Goal: Transaction & Acquisition: Purchase product/service

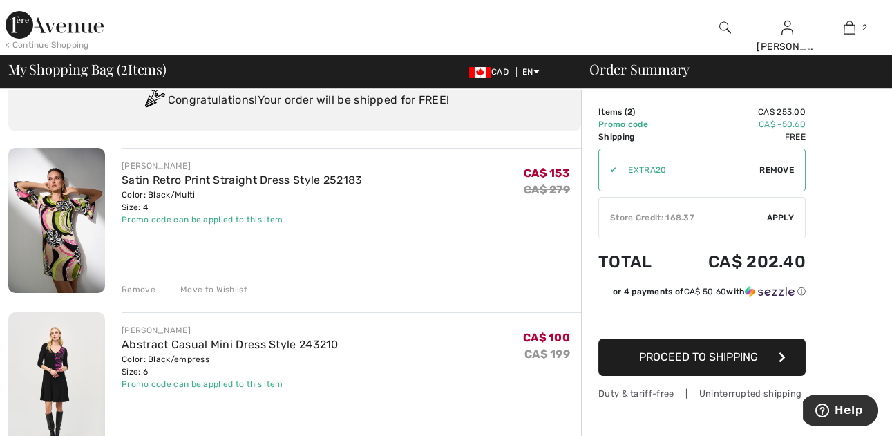
scroll to position [68, 0]
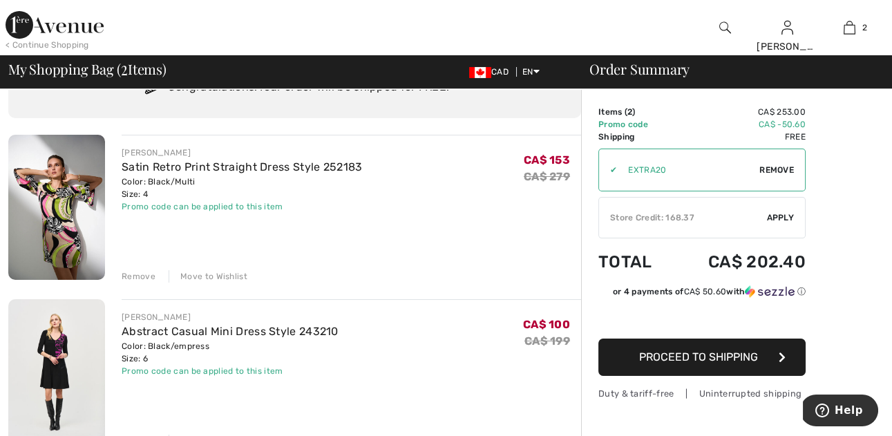
click at [207, 276] on div "Move to Wishlist" at bounding box center [208, 276] width 79 height 12
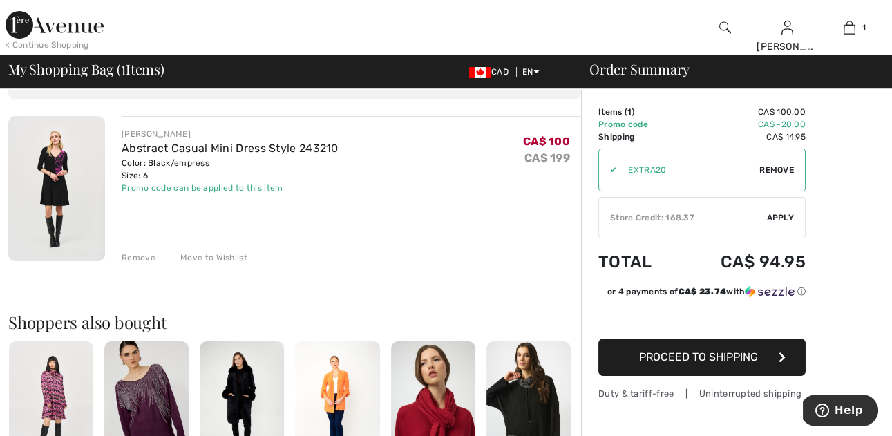
scroll to position [76, 0]
click at [674, 214] on div "Store Credit: 168.37" at bounding box center [683, 218] width 168 height 12
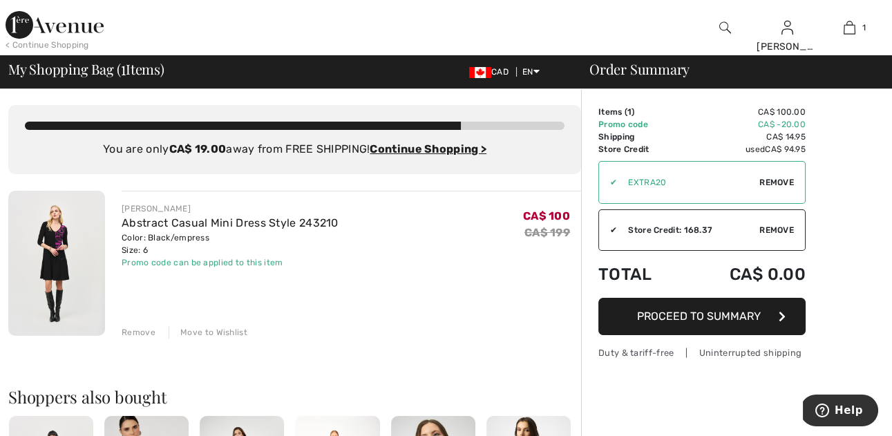
scroll to position [0, 0]
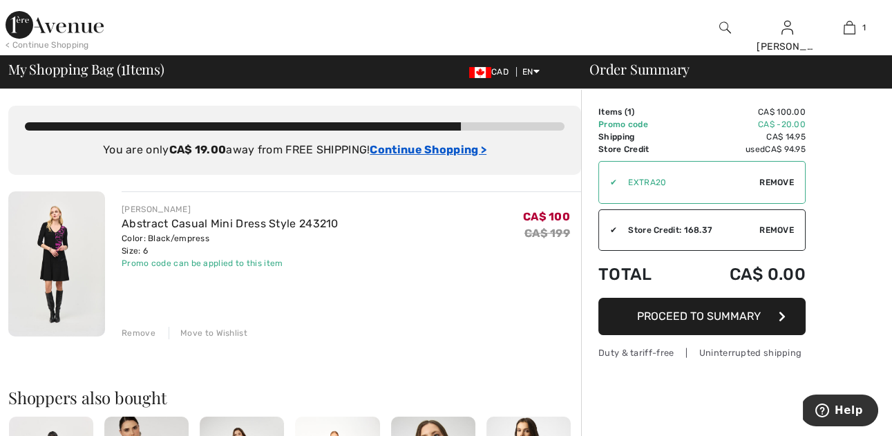
click at [402, 151] on ins "Continue Shopping >" at bounding box center [428, 149] width 117 height 13
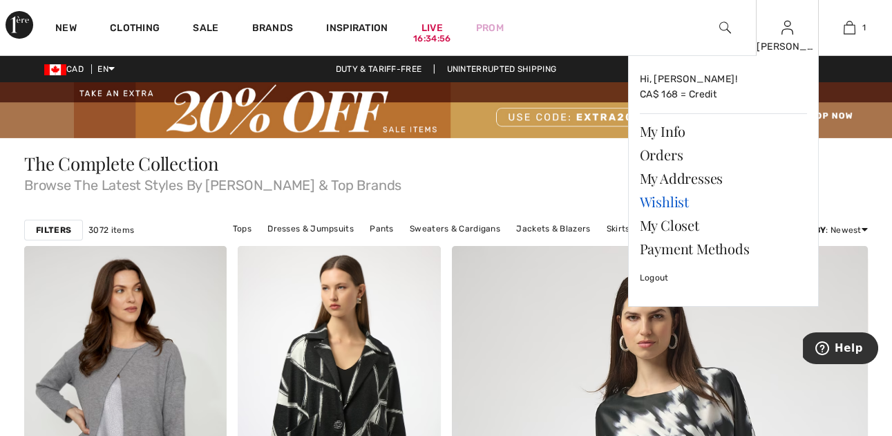
click at [672, 202] on link "Wishlist" at bounding box center [723, 202] width 167 height 24
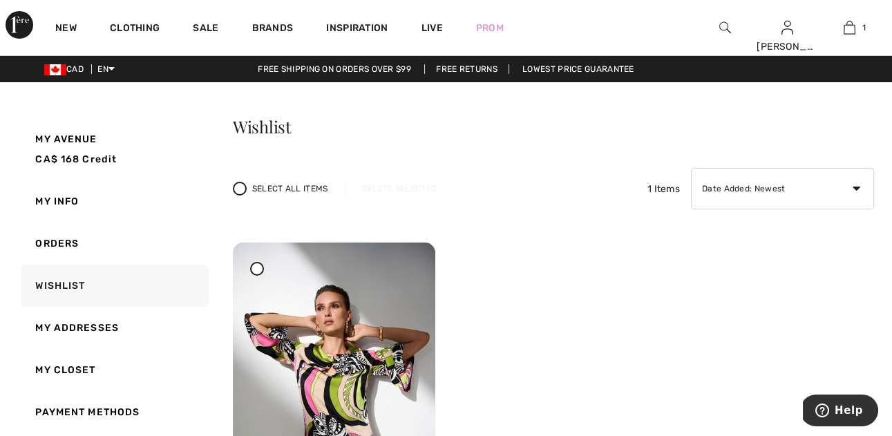
click at [242, 190] on icon at bounding box center [240, 189] width 6 height 6
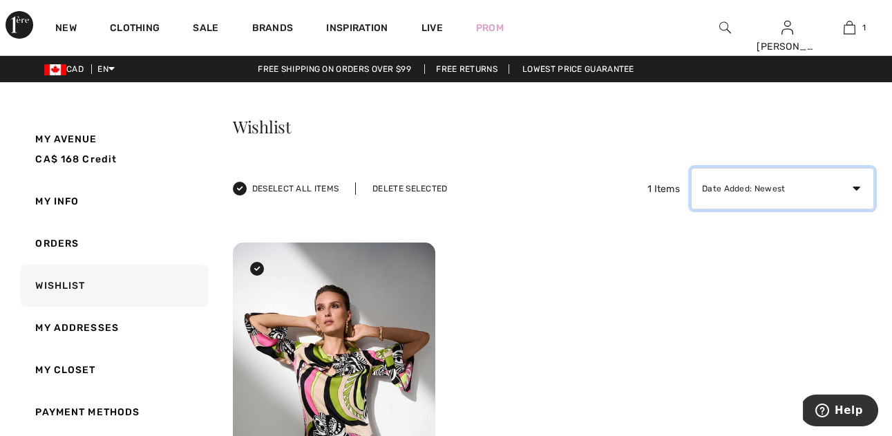
click at [782, 189] on select "Date Added: Newest Date Added: Oldest Price: High to Low Price: Low to High Bra…" at bounding box center [782, 188] width 183 height 41
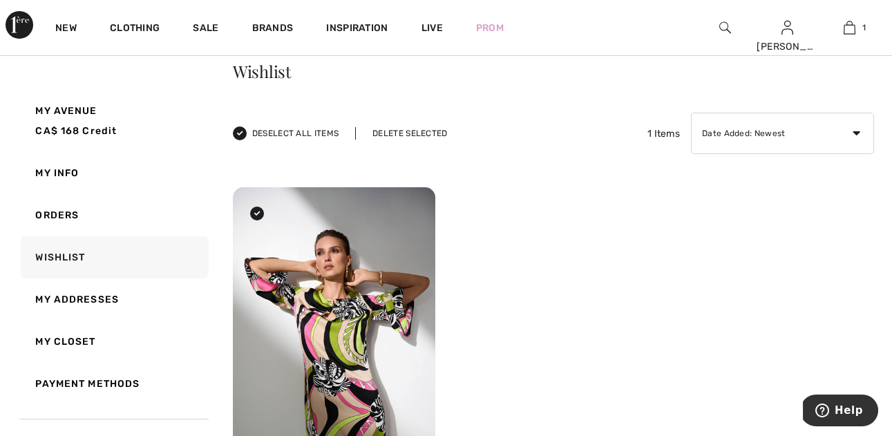
scroll to position [48, 0]
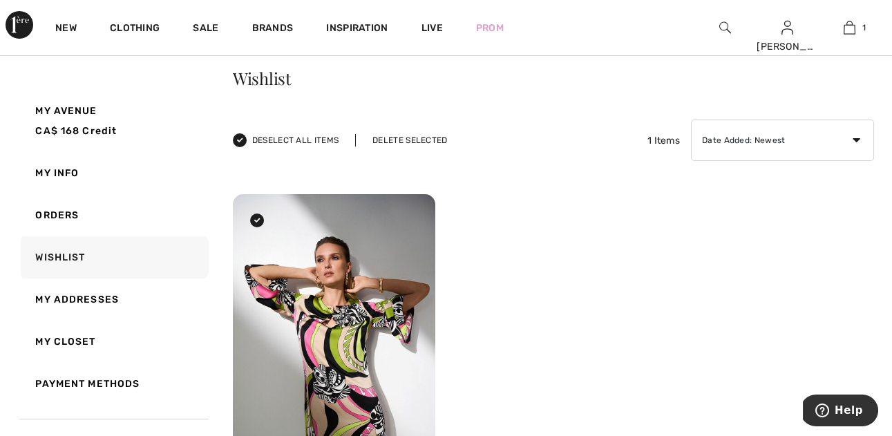
click at [258, 217] on icon at bounding box center [257, 220] width 6 height 6
click at [243, 140] on span at bounding box center [240, 140] width 14 height 14
click at [240, 140] on icon at bounding box center [240, 141] width 6 height 6
click at [768, 141] on select "Date Added: Newest Date Added: Oldest Price: High to Low Price: Low to High Bra…" at bounding box center [782, 140] width 183 height 41
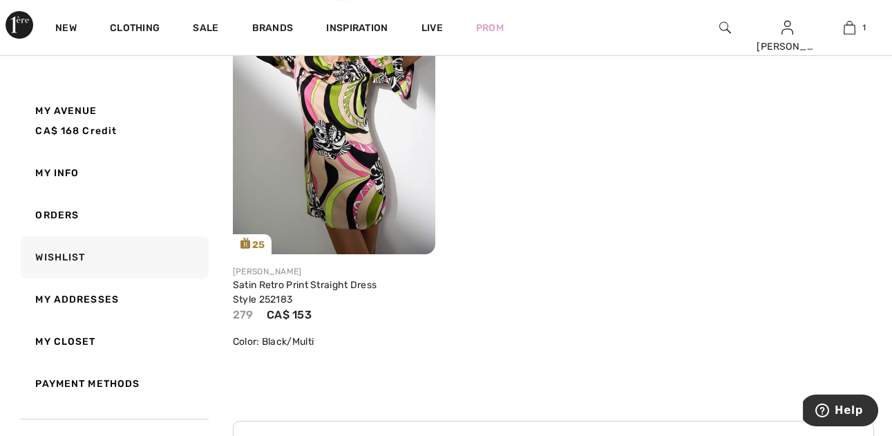
scroll to position [293, 0]
click at [328, 174] on img at bounding box center [334, 102] width 203 height 304
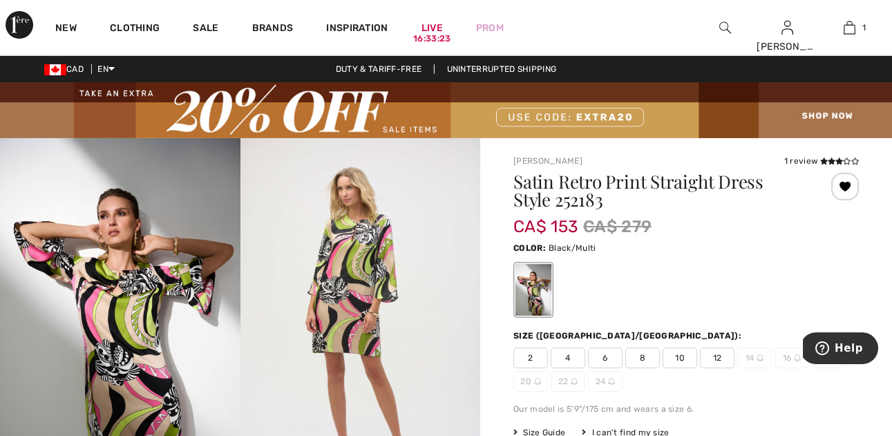
click at [606, 356] on span "6" at bounding box center [605, 358] width 35 height 21
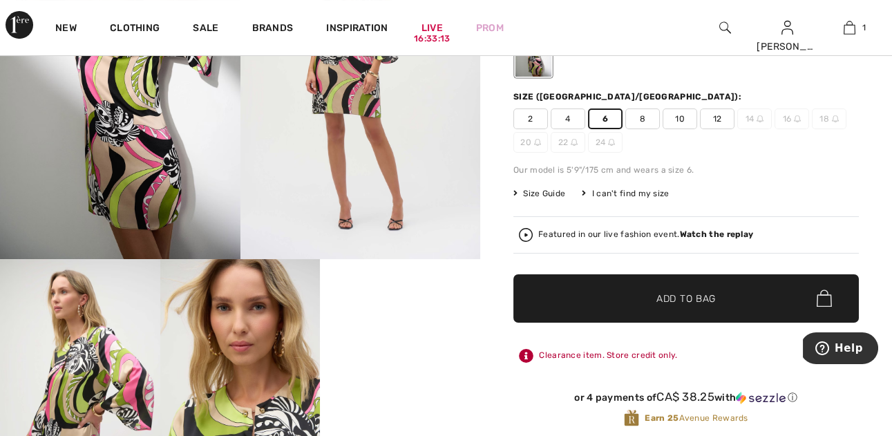
scroll to position [243, 0]
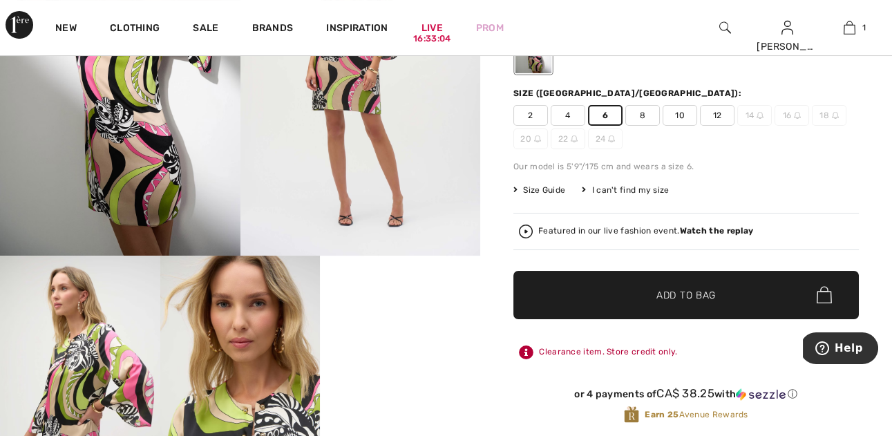
click at [678, 289] on span "Add to Bag" at bounding box center [686, 295] width 59 height 15
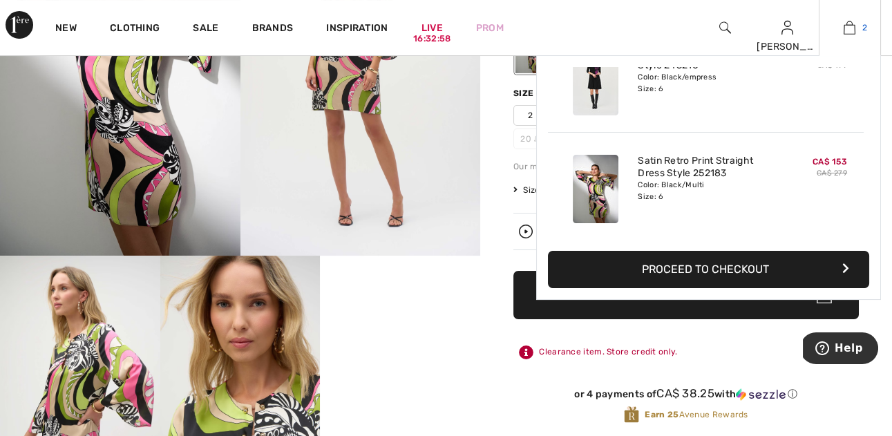
click at [849, 28] on img at bounding box center [850, 27] width 12 height 17
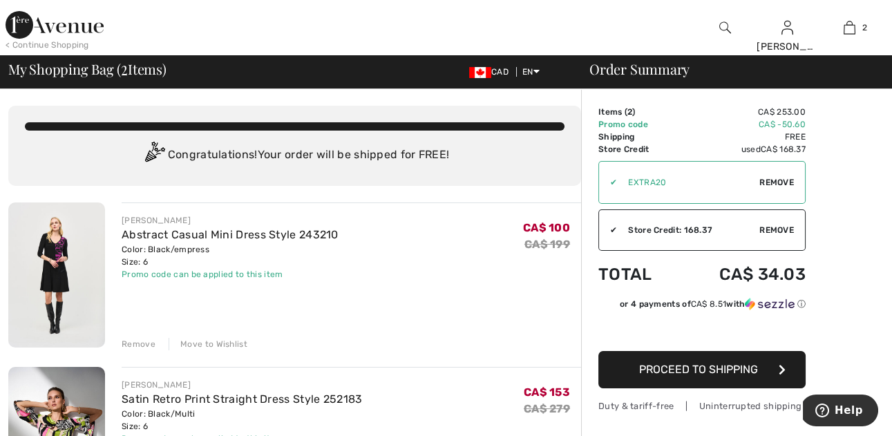
click at [715, 373] on span "Proceed to Shipping" at bounding box center [698, 369] width 119 height 13
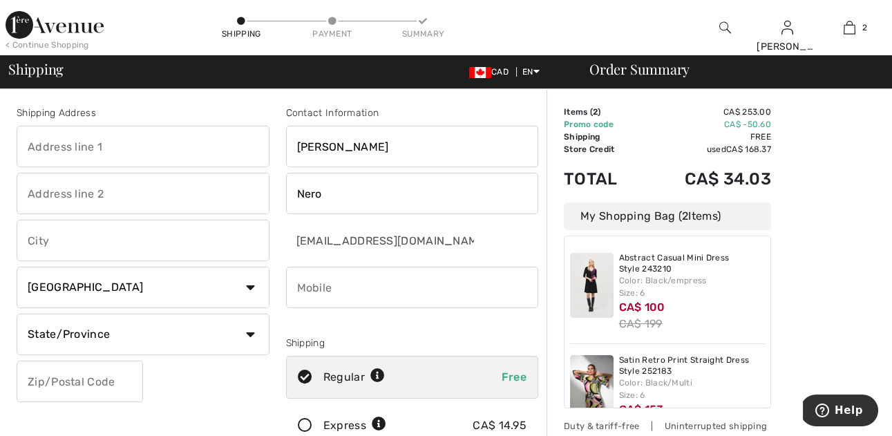
click at [124, 144] on input "text" at bounding box center [143, 146] width 253 height 41
type input "[STREET_ADDRESS][PERSON_NAME]"
click at [123, 196] on input "text" at bounding box center [143, 193] width 253 height 41
click at [102, 236] on input "text" at bounding box center [143, 240] width 253 height 41
type input "Ajax"
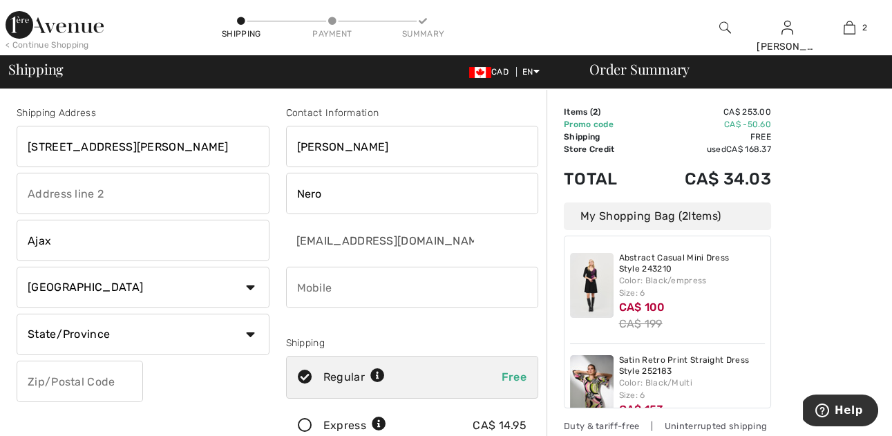
click at [97, 333] on select "State/Province [GEOGRAPHIC_DATA] [GEOGRAPHIC_DATA] [GEOGRAPHIC_DATA] [GEOGRAPHI…" at bounding box center [143, 334] width 253 height 41
select select "ON"
click at [81, 386] on input "text" at bounding box center [80, 381] width 126 height 41
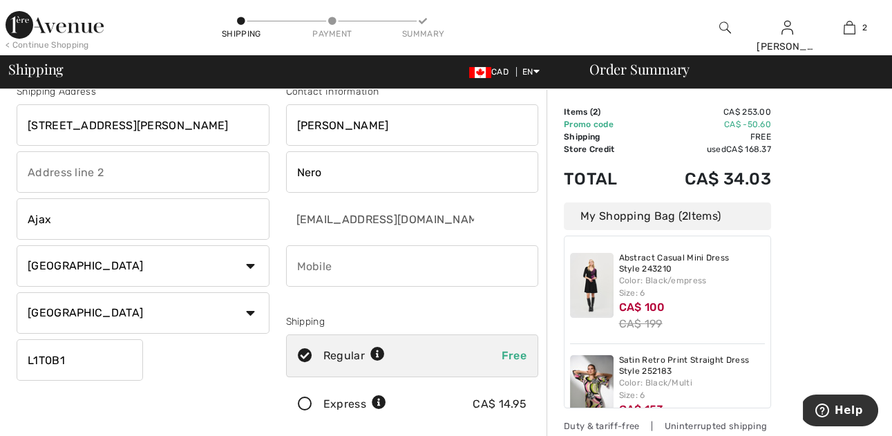
scroll to position [22, 0]
type input "L1T0B1"
click at [329, 267] on input "phone" at bounding box center [412, 265] width 253 height 41
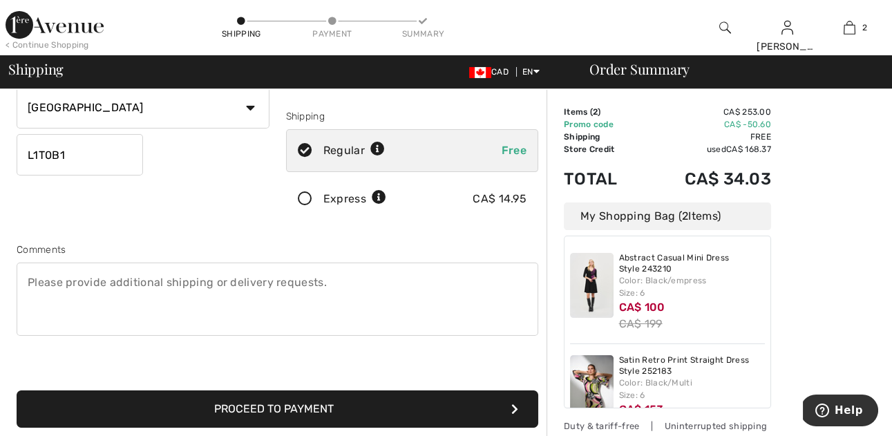
scroll to position [228, 0]
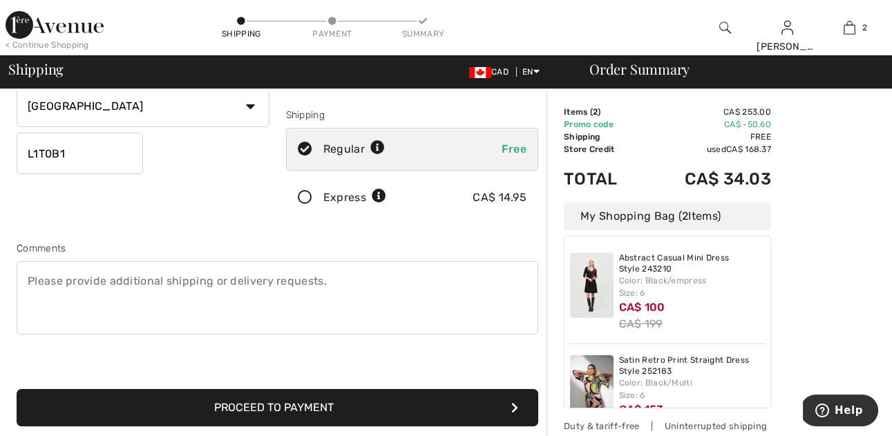
type input "6479279009"
click at [311, 407] on button "Proceed to Payment" at bounding box center [278, 407] width 522 height 37
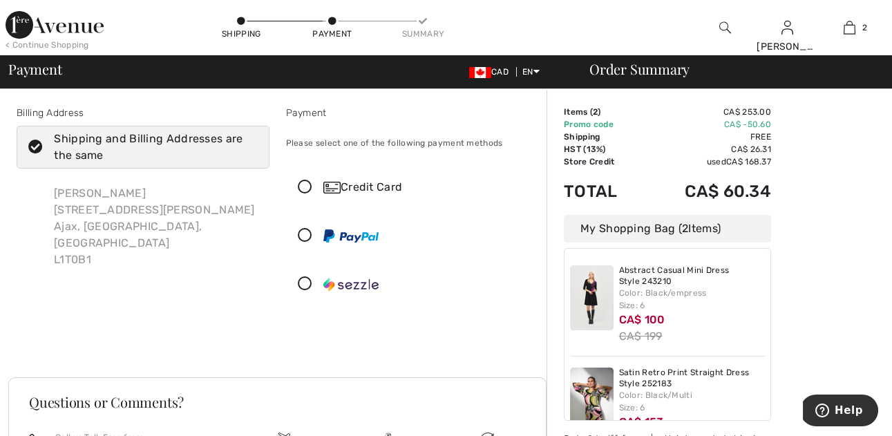
click at [301, 187] on icon at bounding box center [305, 187] width 37 height 15
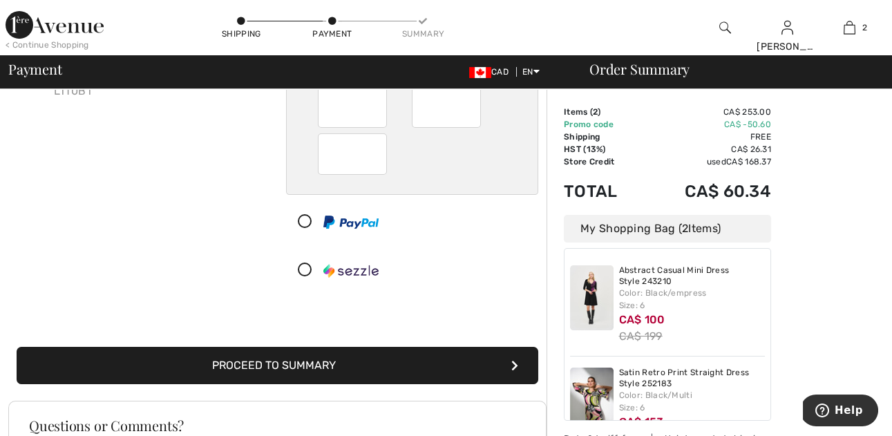
scroll to position [176, 0]
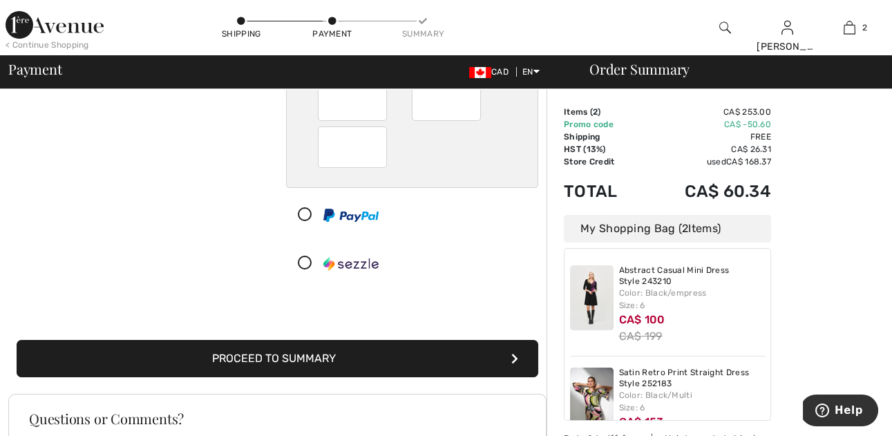
click at [323, 355] on button "Proceed to Summary" at bounding box center [278, 358] width 522 height 37
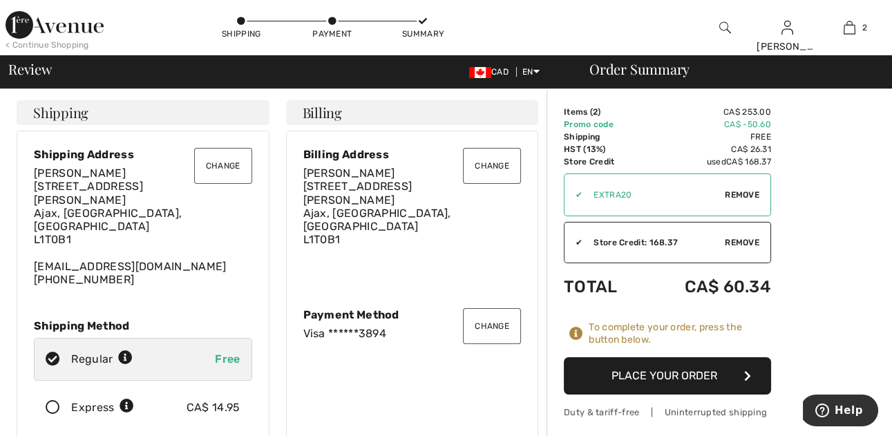
click at [644, 372] on button "Place Your Order" at bounding box center [667, 375] width 207 height 37
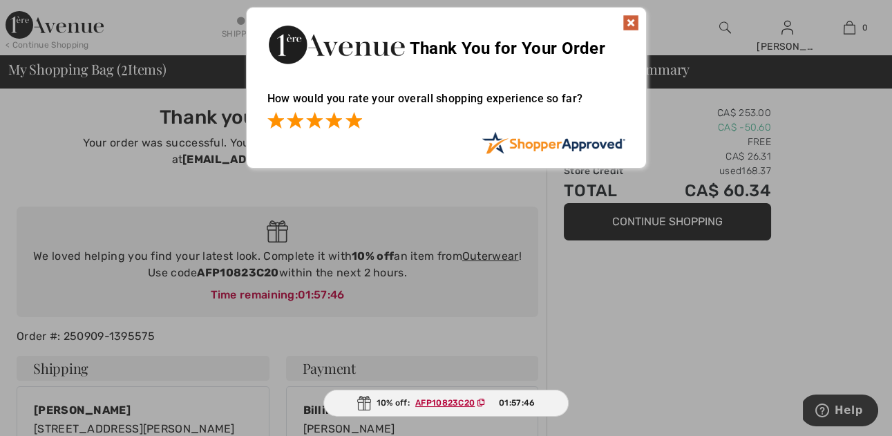
click at [355, 119] on span at bounding box center [354, 120] width 17 height 17
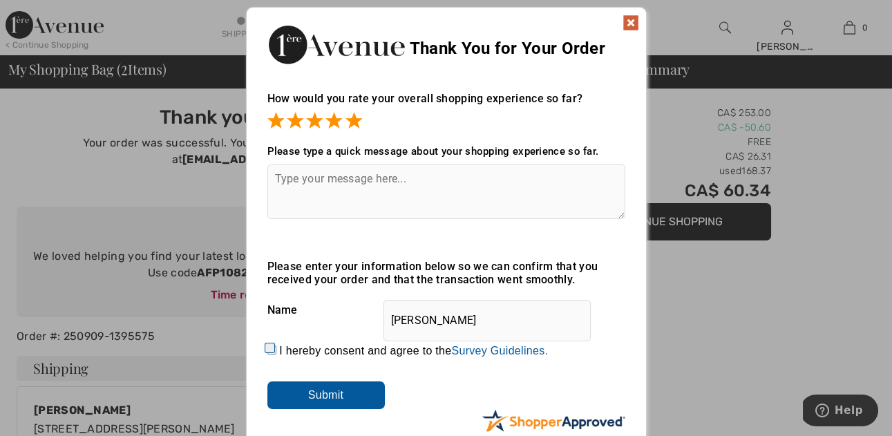
click at [384, 171] on textarea at bounding box center [447, 192] width 358 height 55
type textarea "Always easy and excellent service"
click at [274, 346] on input "I hereby consent and agree to the By submitting a review, you grant permission …" at bounding box center [272, 350] width 9 height 9
checkbox input "true"
click at [309, 389] on input "Submit" at bounding box center [327, 396] width 118 height 28
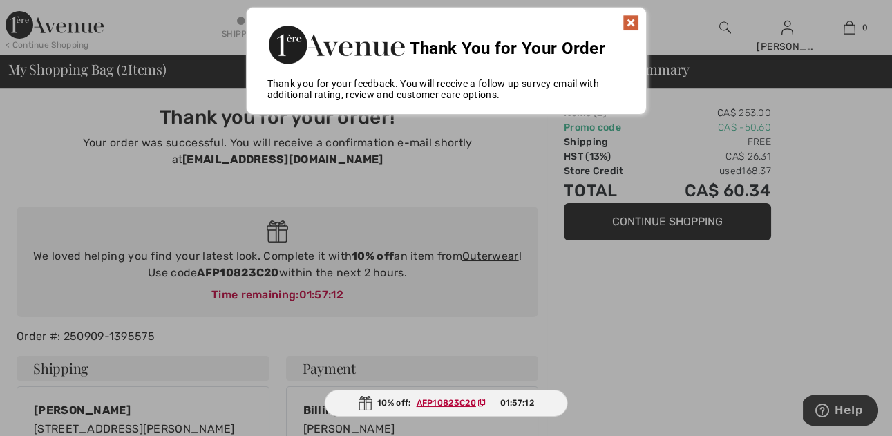
click at [635, 19] on img at bounding box center [631, 23] width 17 height 17
